Goal: Task Accomplishment & Management: Manage account settings

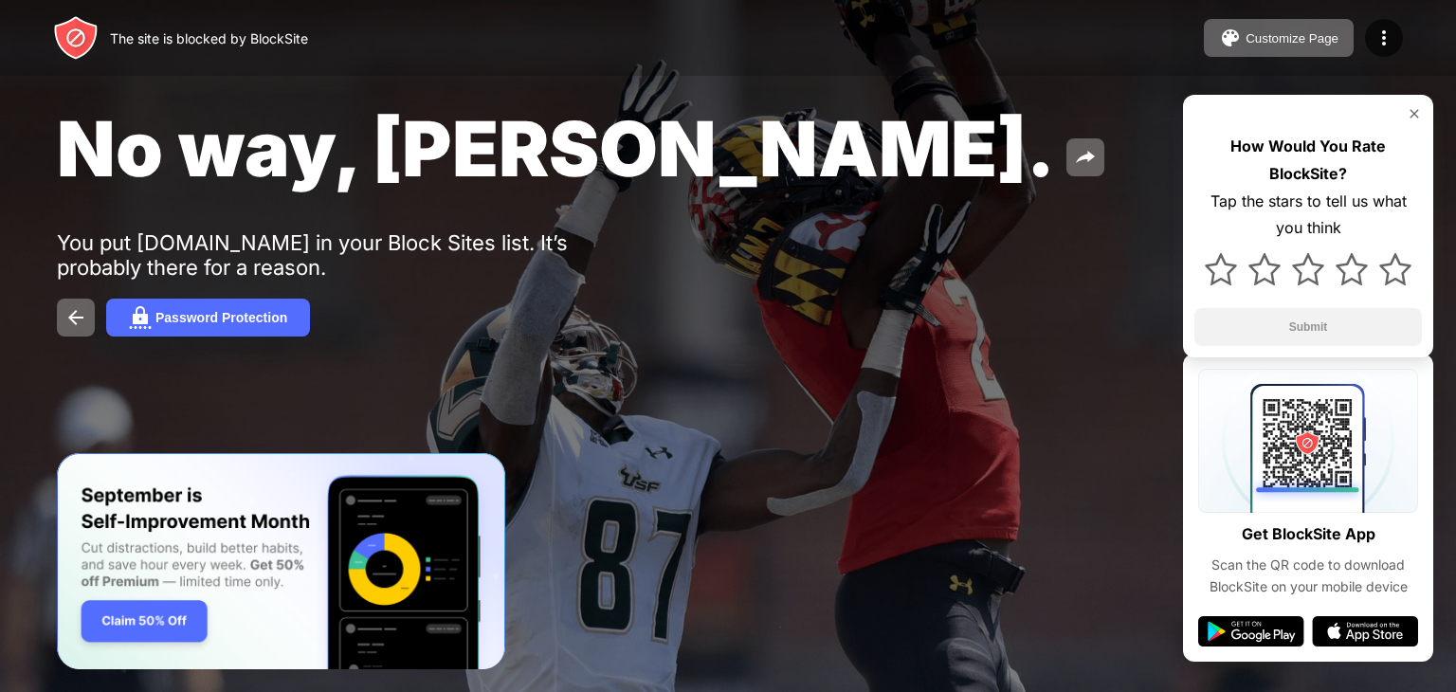
click at [1420, 110] on img at bounding box center [1414, 113] width 15 height 15
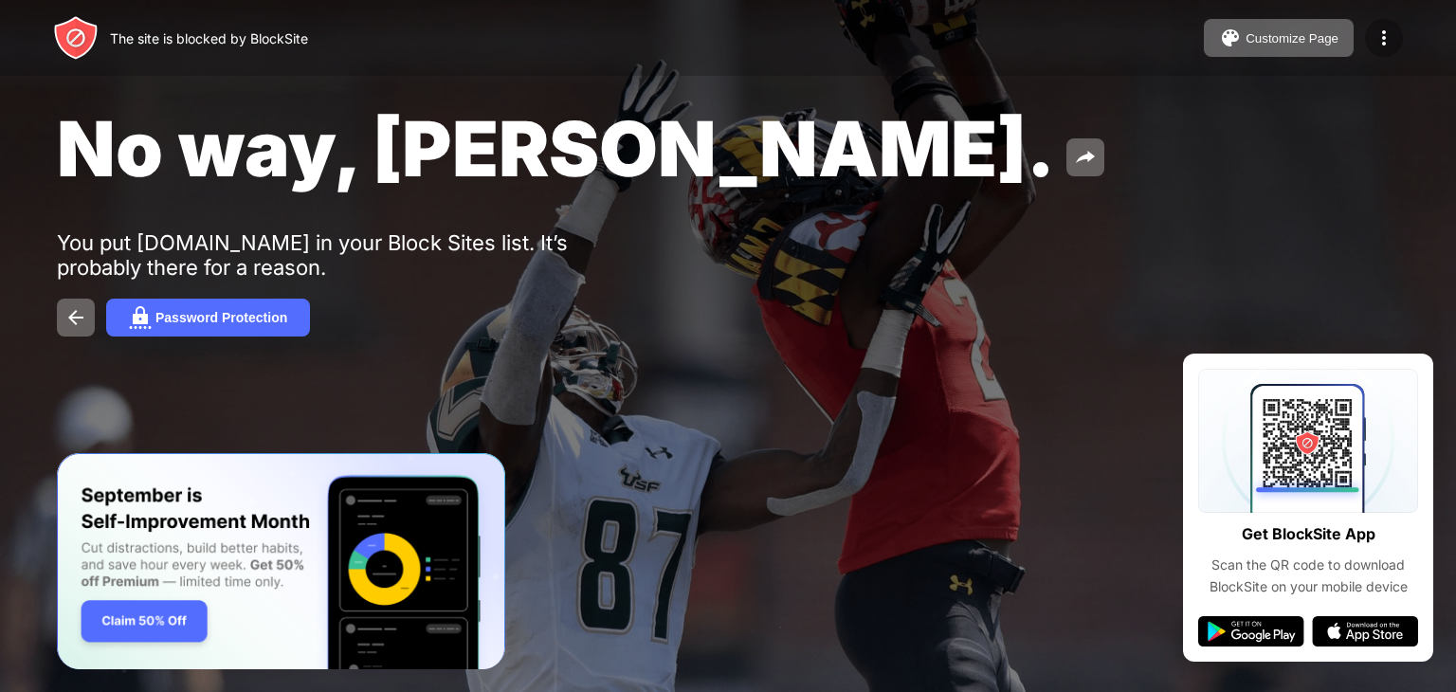
click at [1389, 41] on img at bounding box center [1384, 38] width 23 height 23
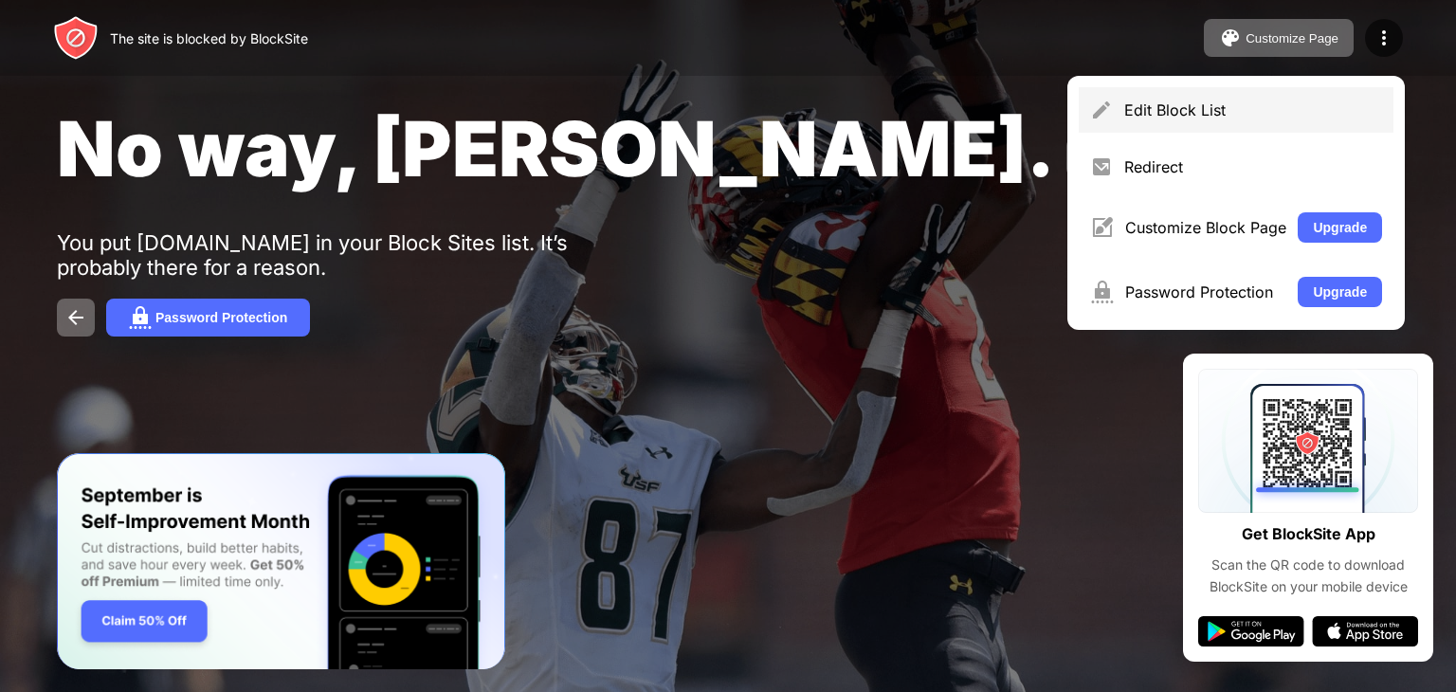
click at [1201, 118] on div "Edit Block List" at bounding box center [1253, 109] width 258 height 19
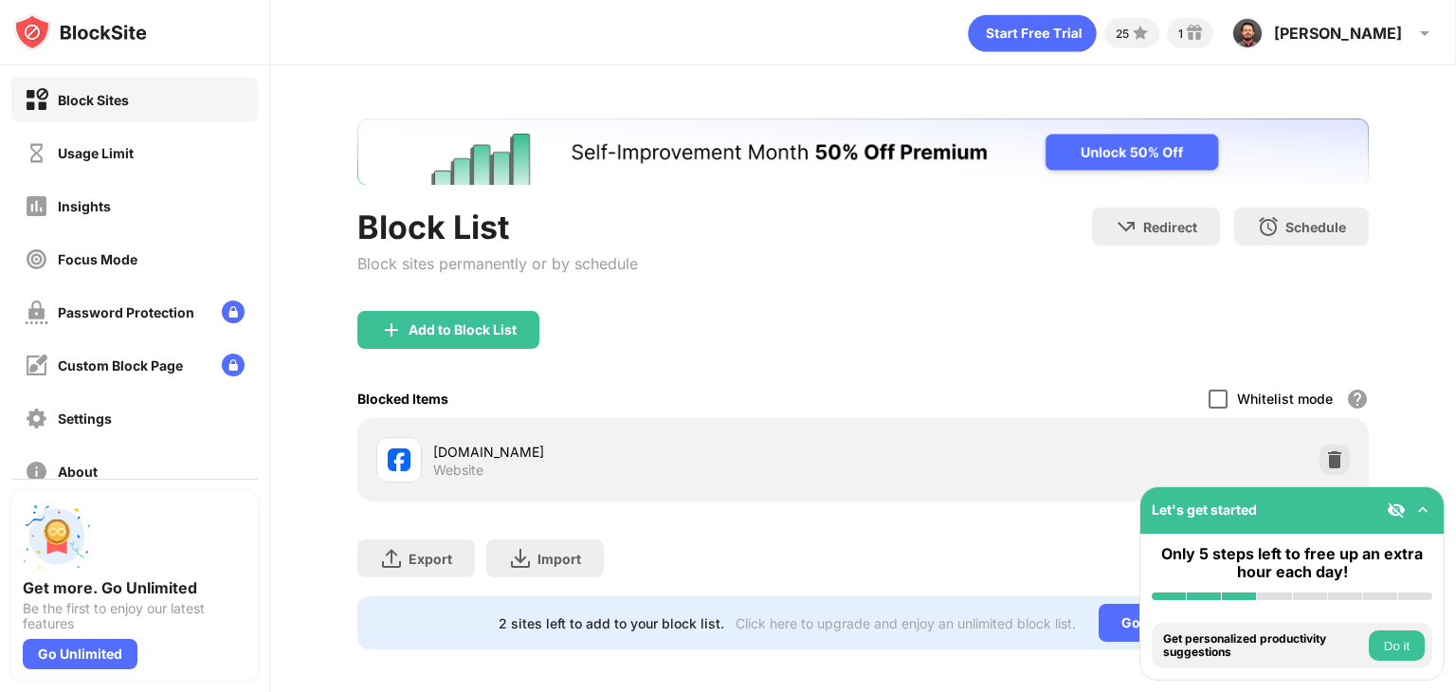
click at [1209, 397] on div at bounding box center [1218, 399] width 19 height 19
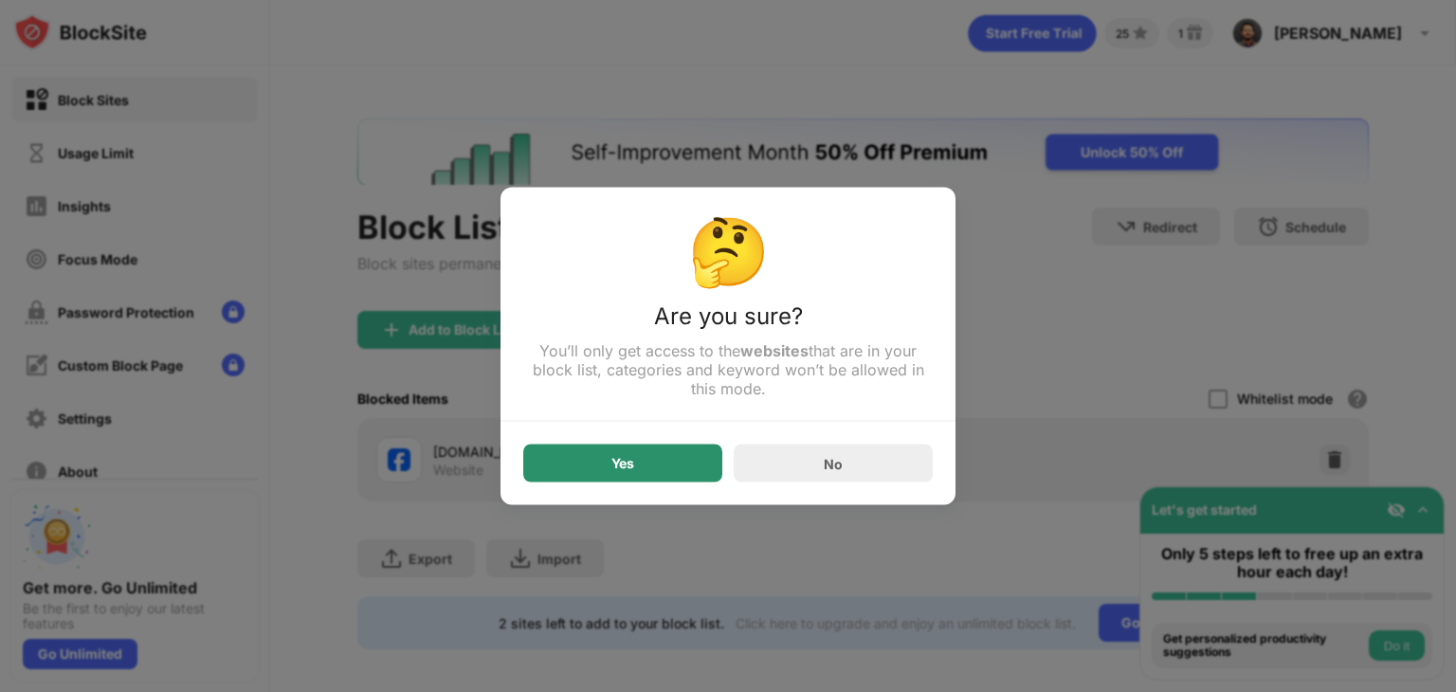
click at [646, 453] on div "Yes" at bounding box center [622, 464] width 199 height 38
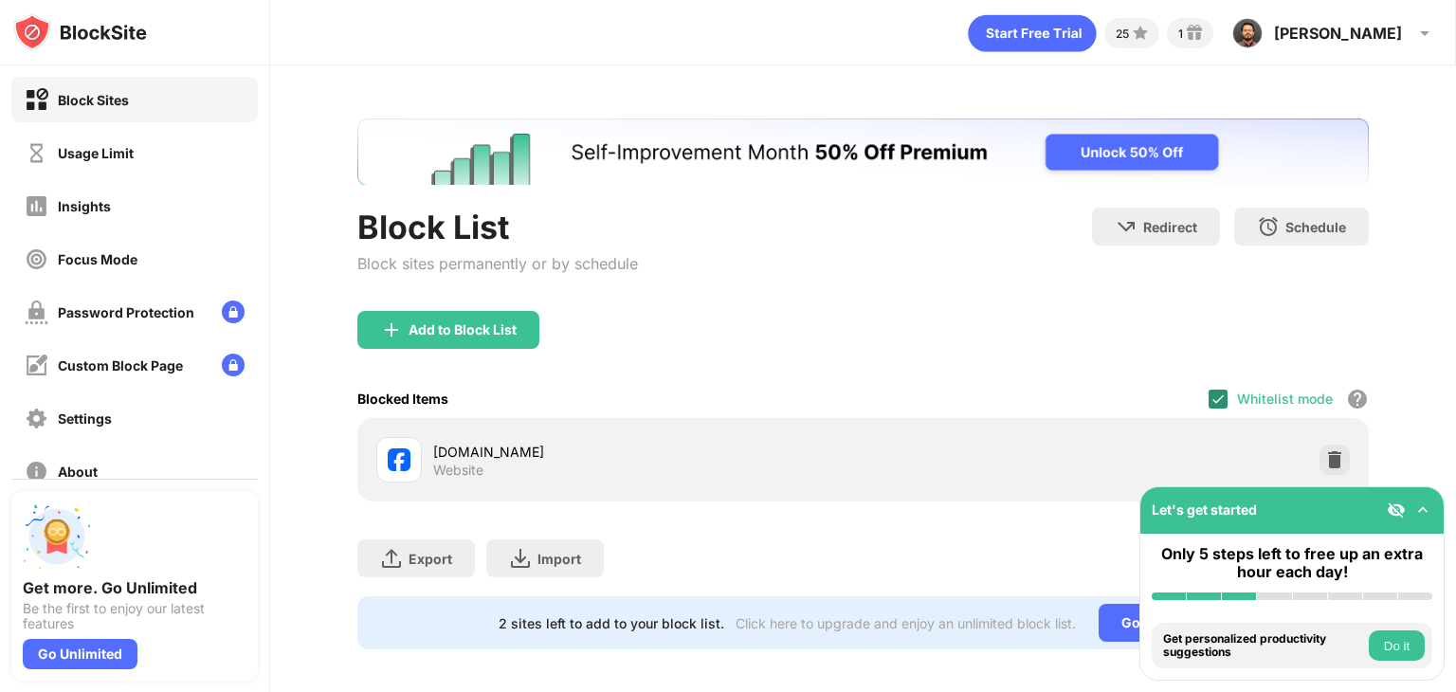
click at [1211, 406] on div at bounding box center [1218, 399] width 19 height 19
